Goal: Information Seeking & Learning: Learn about a topic

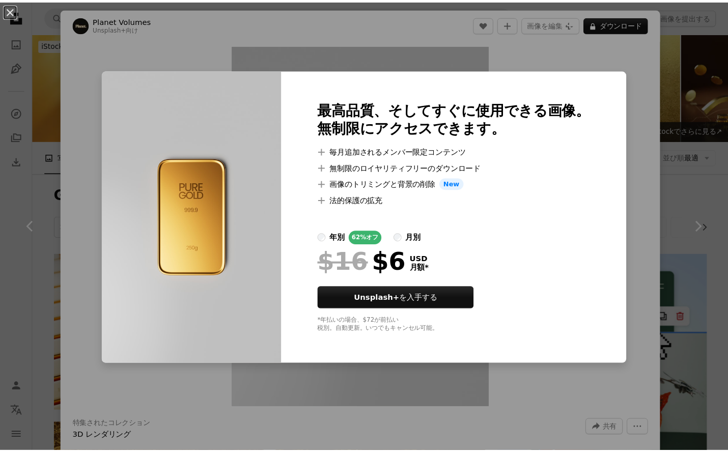
scroll to position [4735, 0]
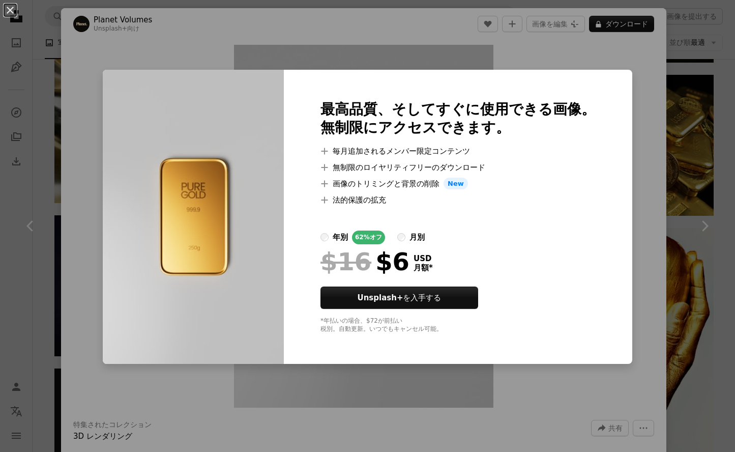
click at [560, 395] on div "An X shape 最高品質、そしてすぐに使用できる画像。 無制限にアクセスできます。 A plus sign 毎月追加されるメンバー限定コンテンツ A p…" at bounding box center [367, 226] width 735 height 452
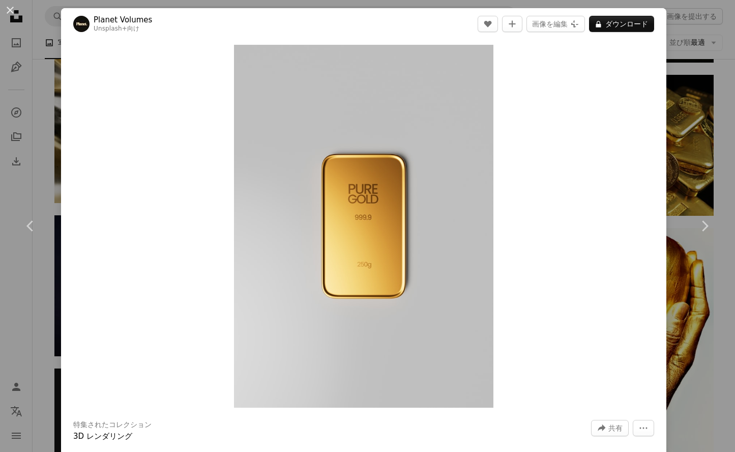
click at [711, 304] on div "An X shape Chevron left Chevron right Planet Volumes Unsplash+ 向け A heart A plu…" at bounding box center [367, 226] width 735 height 452
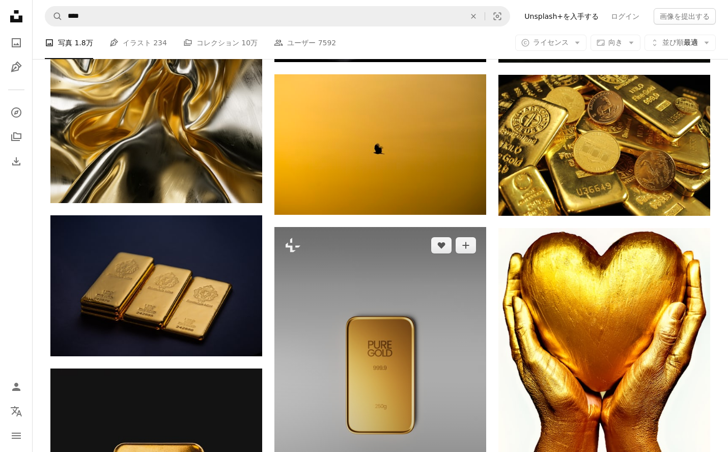
click at [430, 243] on img at bounding box center [380, 375] width 212 height 296
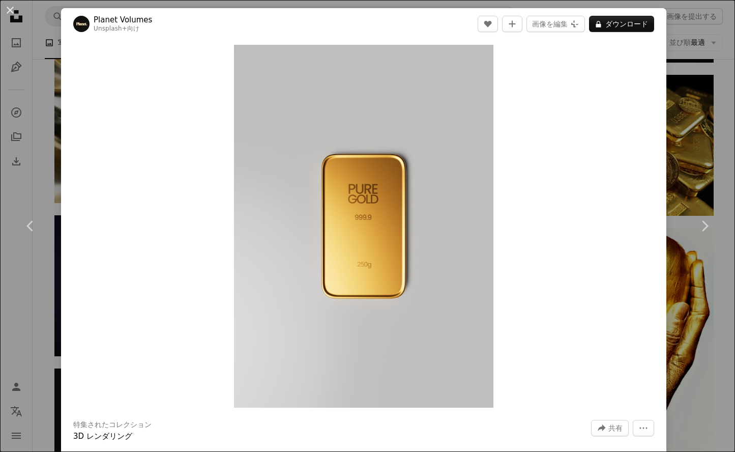
drag, startPoint x: 155, startPoint y: 49, endPoint x: 162, endPoint y: 67, distance: 19.0
click at [161, 59] on div "Zoom in" at bounding box center [363, 226] width 605 height 373
click at [38, 192] on link "Chevron left" at bounding box center [30, 226] width 61 height 98
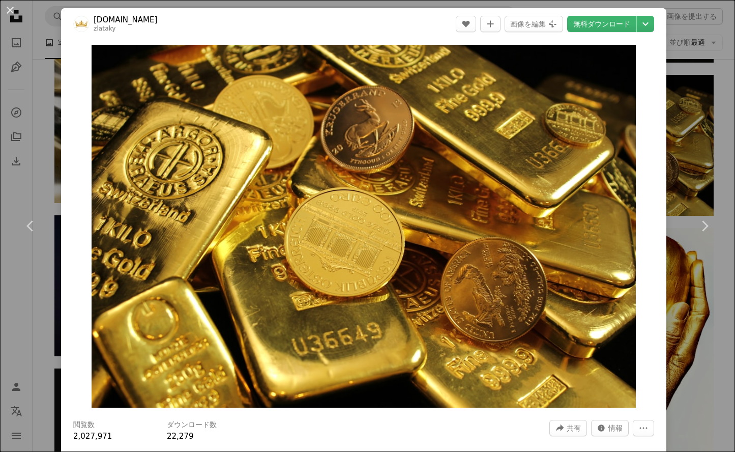
click at [684, 246] on link "Chevron right" at bounding box center [704, 226] width 61 height 98
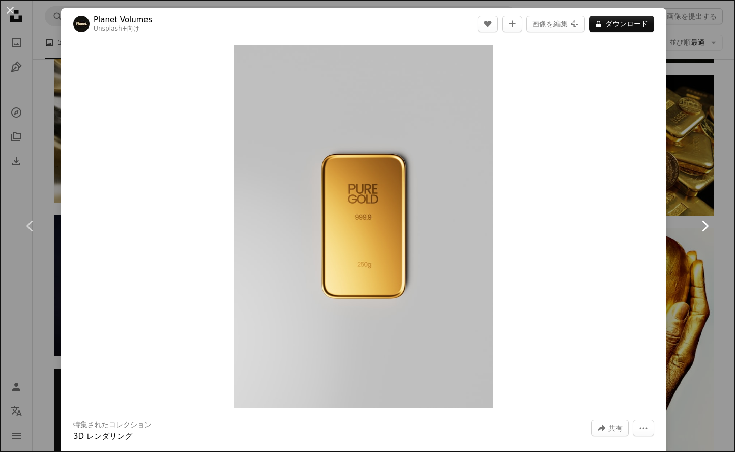
click at [705, 233] on icon "Chevron right" at bounding box center [705, 226] width 16 height 16
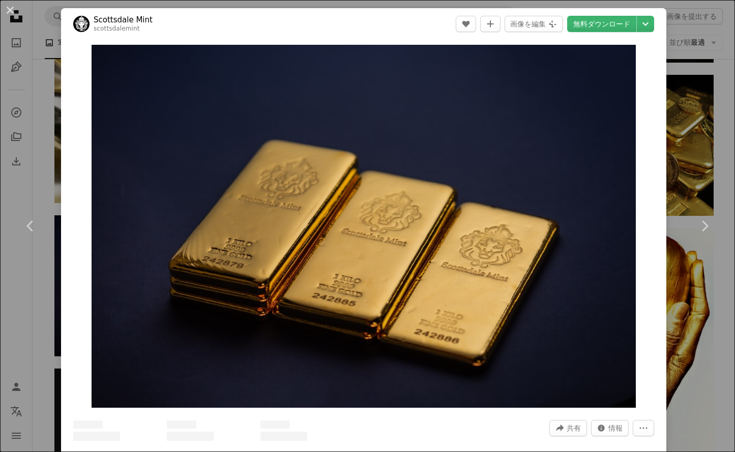
click at [697, 338] on div "An X shape Chevron left Chevron right Scottsdale Mint scottsdalemint A heart A …" at bounding box center [367, 226] width 735 height 452
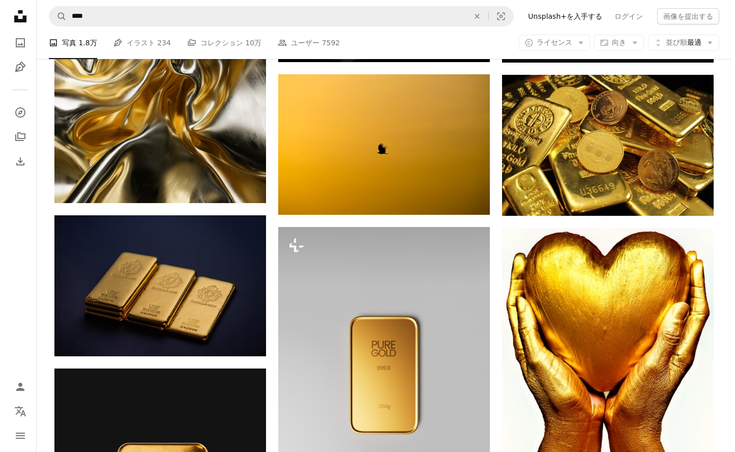
scroll to position [4887, 0]
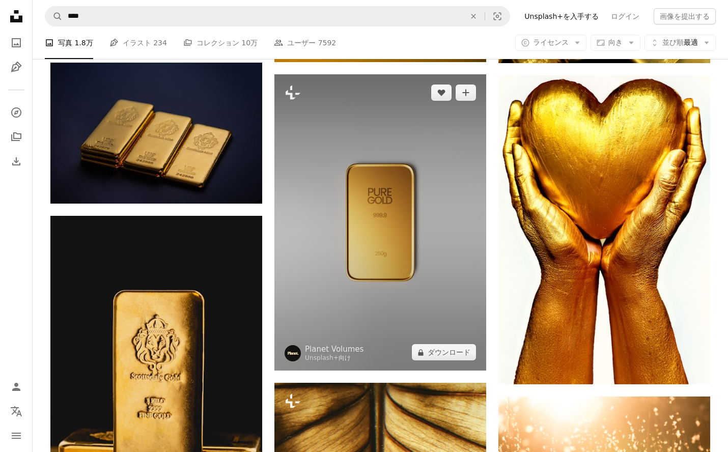
click at [436, 143] on img at bounding box center [380, 222] width 212 height 296
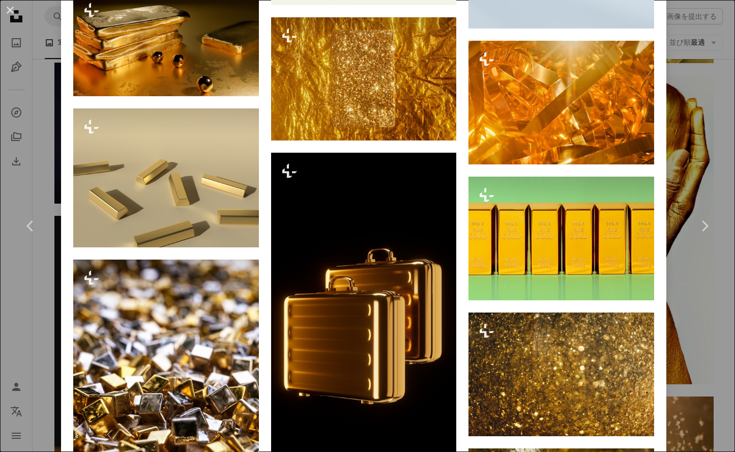
scroll to position [3205, 0]
